Goal: Task Accomplishment & Management: Use online tool/utility

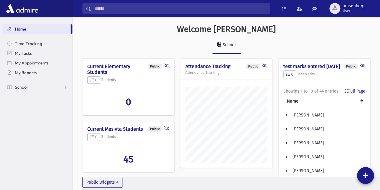
scroll to position [291, 308]
click at [22, 87] on span "School" at bounding box center [21, 87] width 13 height 5
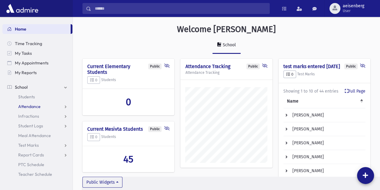
click at [27, 107] on span "Attendance" at bounding box center [29, 106] width 22 height 5
click at [29, 116] on span "Entry" at bounding box center [28, 116] width 10 height 5
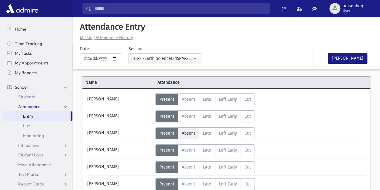
click at [187, 135] on span "Absent" at bounding box center [188, 133] width 13 height 5
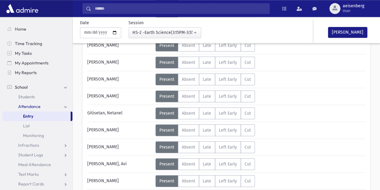
scroll to position [106, 0]
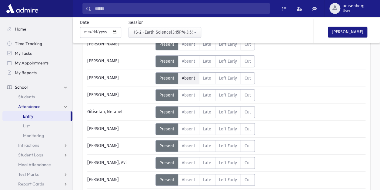
click at [187, 77] on span "Absent" at bounding box center [188, 78] width 13 height 5
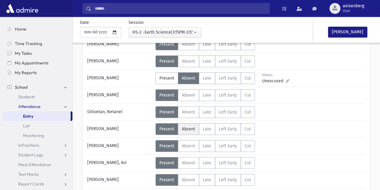
click at [186, 127] on span "Absent" at bounding box center [188, 129] width 13 height 5
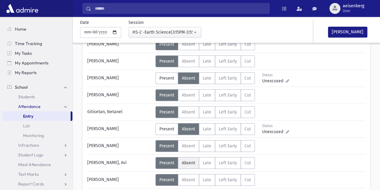
click at [188, 161] on span "Absent" at bounding box center [188, 163] width 13 height 5
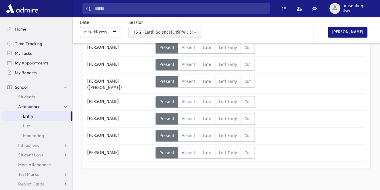
scroll to position [324, 0]
click at [188, 150] on label "Absent A" at bounding box center [188, 153] width 21 height 12
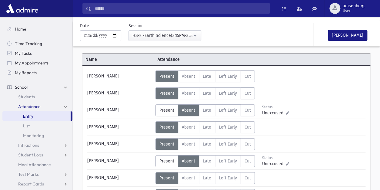
scroll to position [3, 0]
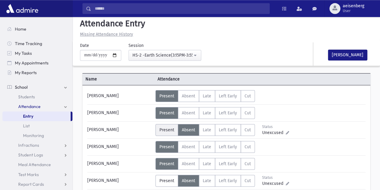
click at [164, 130] on span "Present" at bounding box center [167, 130] width 15 height 5
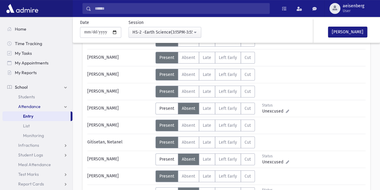
scroll to position [76, 0]
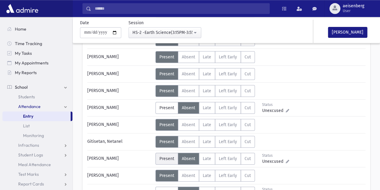
click at [166, 157] on span "Present" at bounding box center [167, 158] width 15 height 5
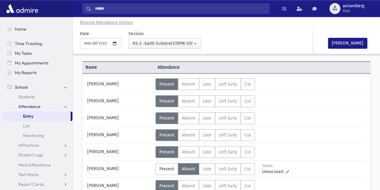
scroll to position [0, 0]
